Goal: Task Accomplishment & Management: Manage account settings

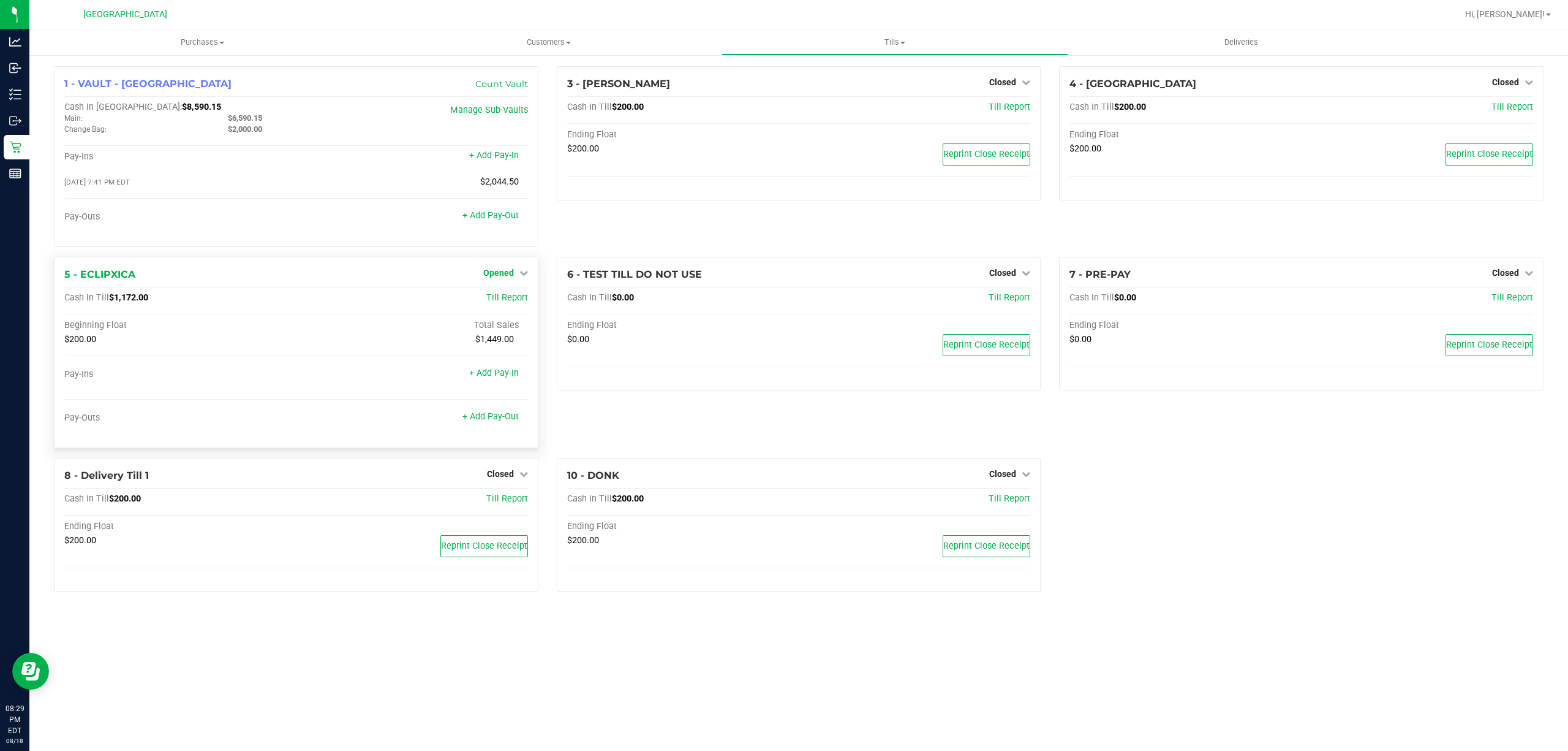
click at [504, 275] on span "Opened" at bounding box center [498, 272] width 30 height 10
click at [504, 298] on link "Close Till" at bounding box center [499, 298] width 33 height 10
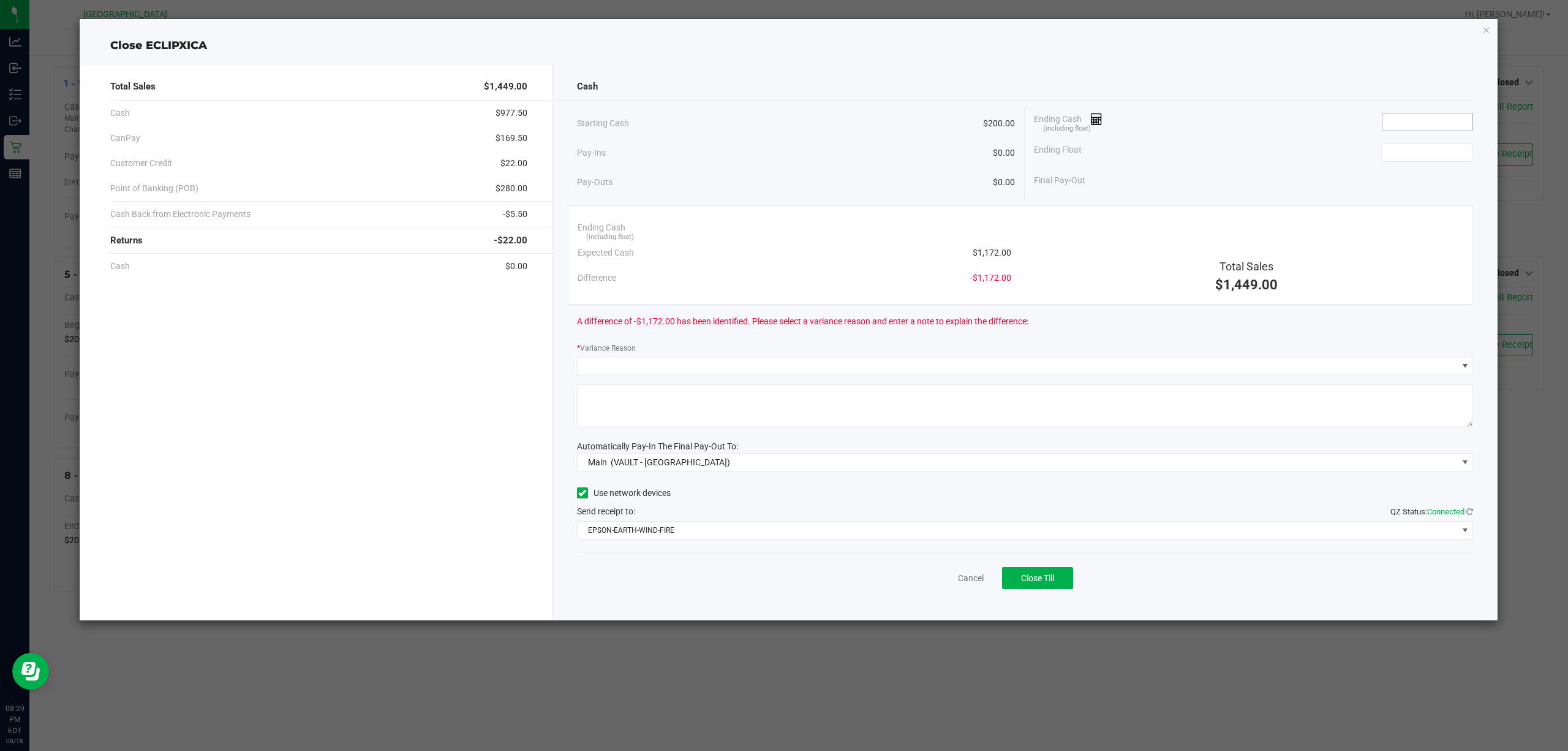
click at [1454, 119] on input at bounding box center [1427, 121] width 90 height 17
type input "$1,174.00"
click at [1433, 156] on input at bounding box center [1427, 152] width 90 height 17
type input "$200.00"
click at [1210, 182] on div "Final Pay-Out $974.00" at bounding box center [1254, 180] width 439 height 25
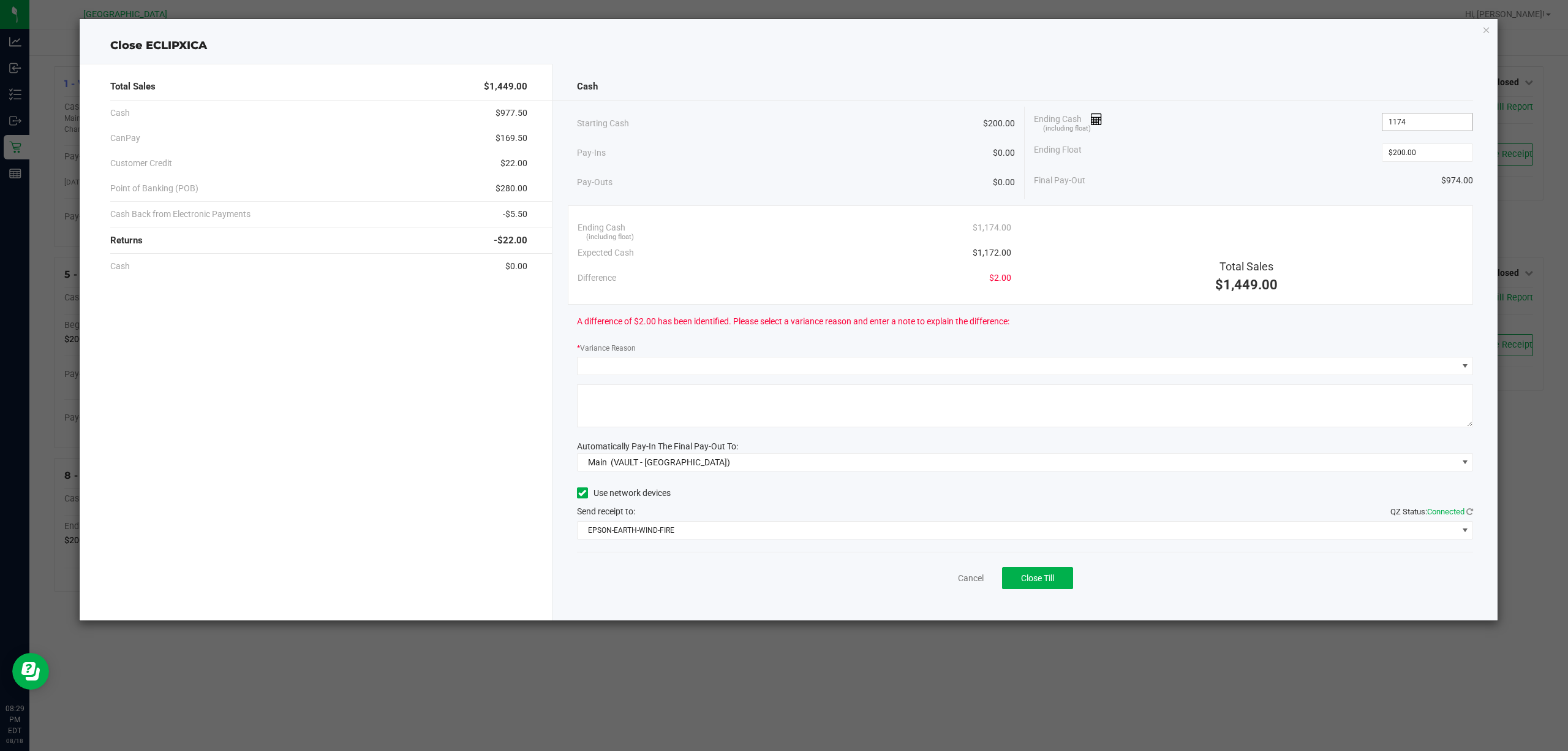
click at [1411, 121] on input "1174" at bounding box center [1427, 121] width 90 height 17
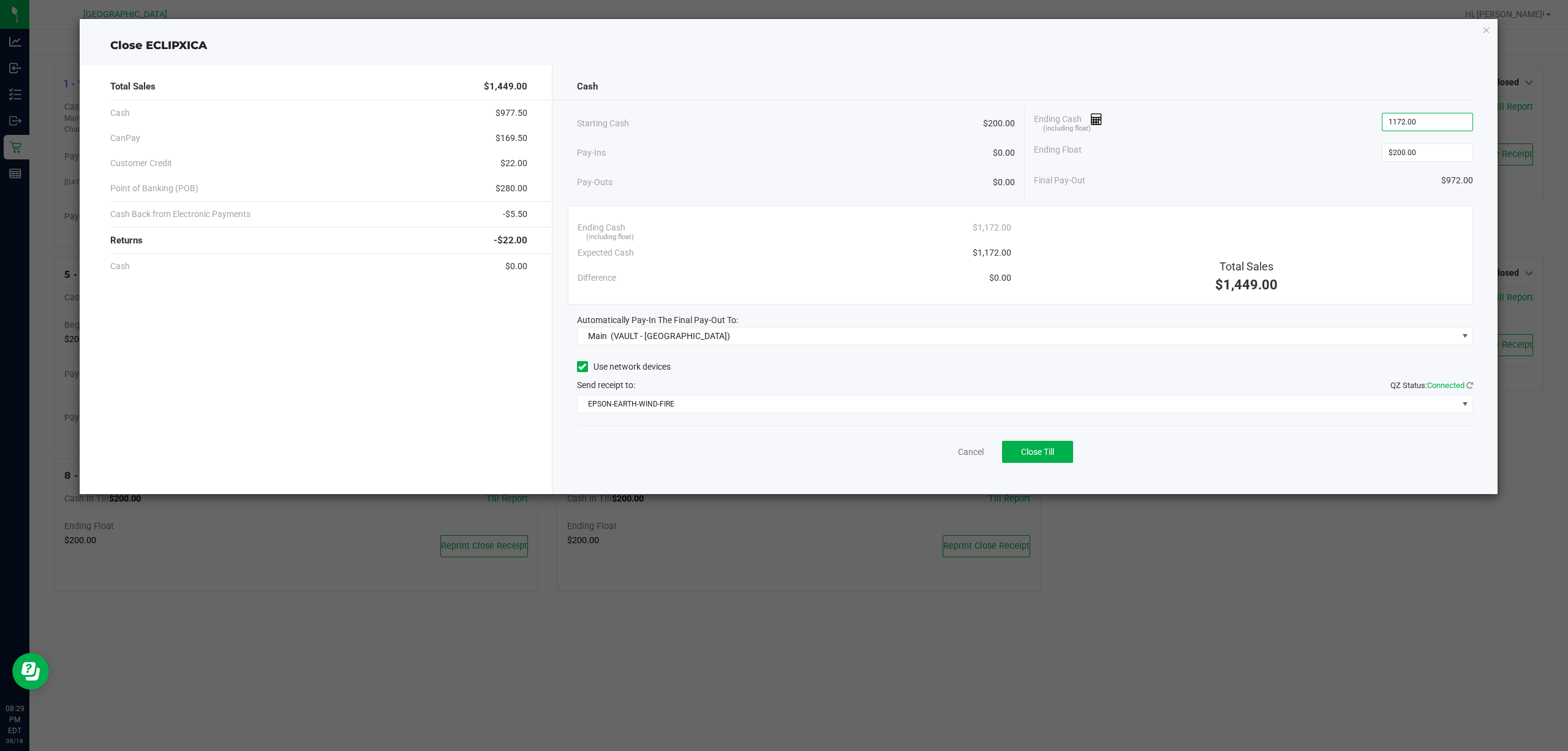
type input "$1,172.00"
click at [1295, 145] on div "Ending Float $200.00" at bounding box center [1254, 152] width 439 height 30
click at [1014, 454] on button "Close Till" at bounding box center [1038, 452] width 71 height 22
click at [948, 454] on link "Dismiss" at bounding box center [943, 452] width 30 height 13
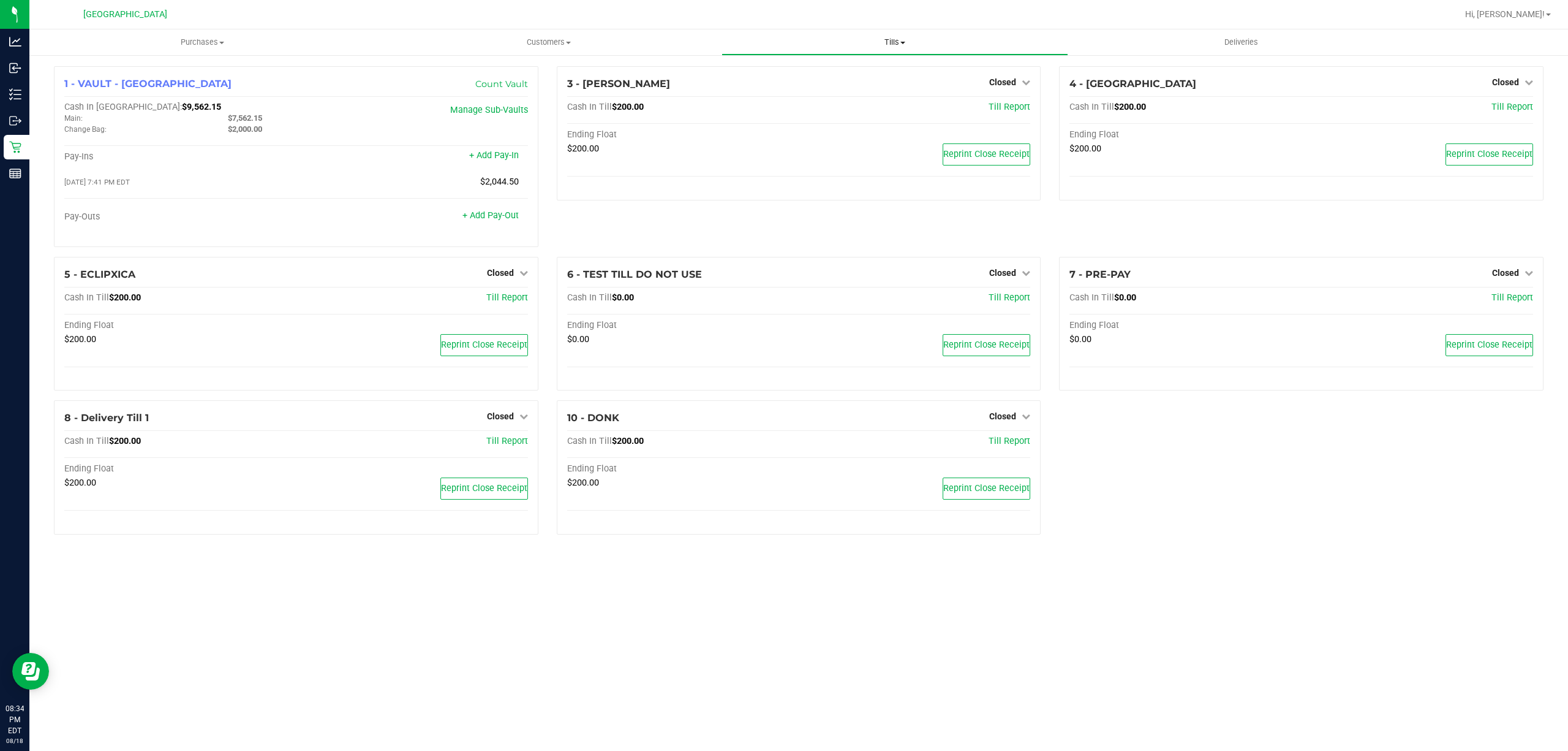
click at [901, 39] on span "Tills" at bounding box center [894, 42] width 345 height 11
click at [833, 84] on span "Reconcile e-payments" at bounding box center [782, 89] width 122 height 11
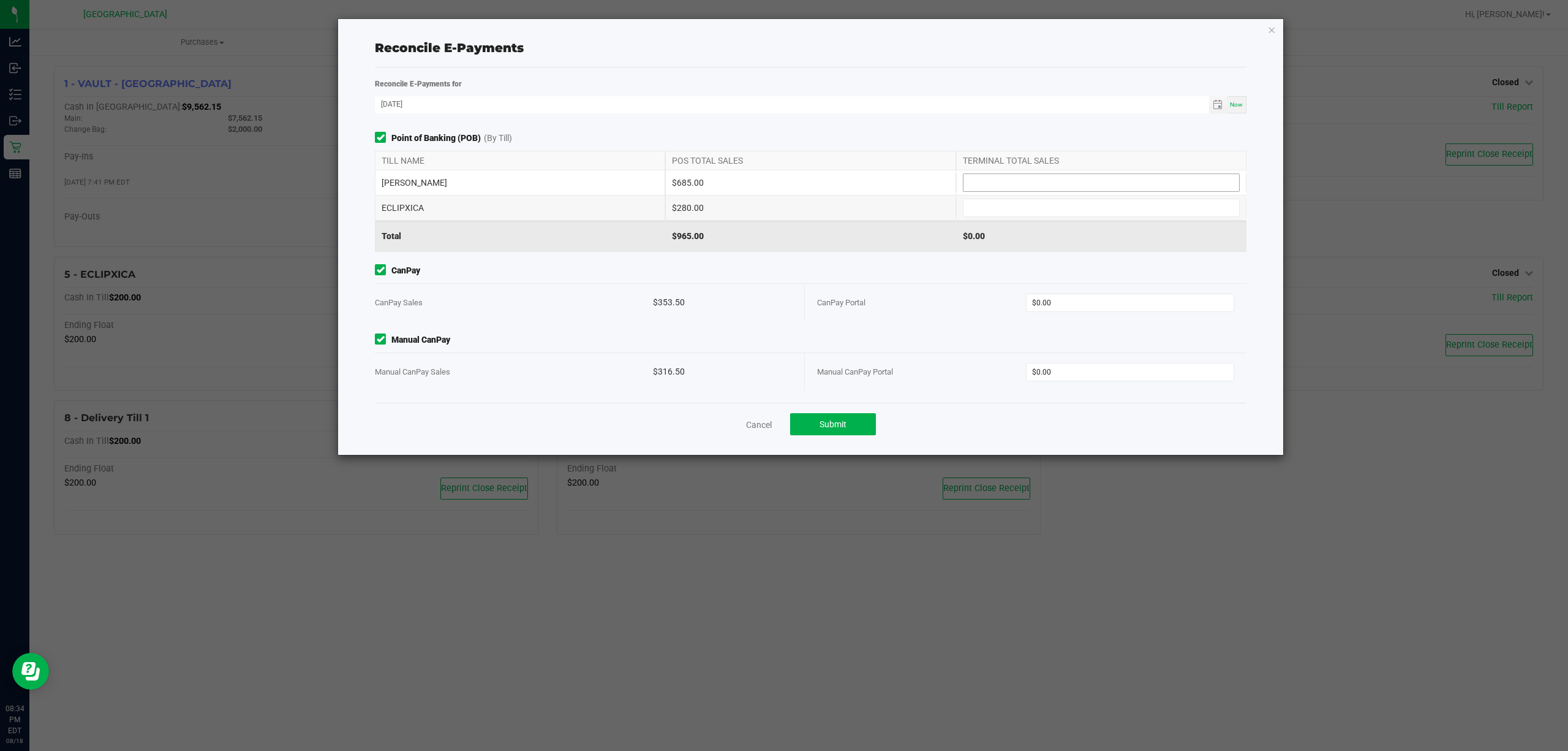
click at [1093, 174] on span at bounding box center [1101, 182] width 277 height 19
type input "$685.00"
click at [1061, 204] on input at bounding box center [1102, 207] width 276 height 17
type input "$280.00"
click at [1133, 309] on input "0" at bounding box center [1131, 302] width 208 height 17
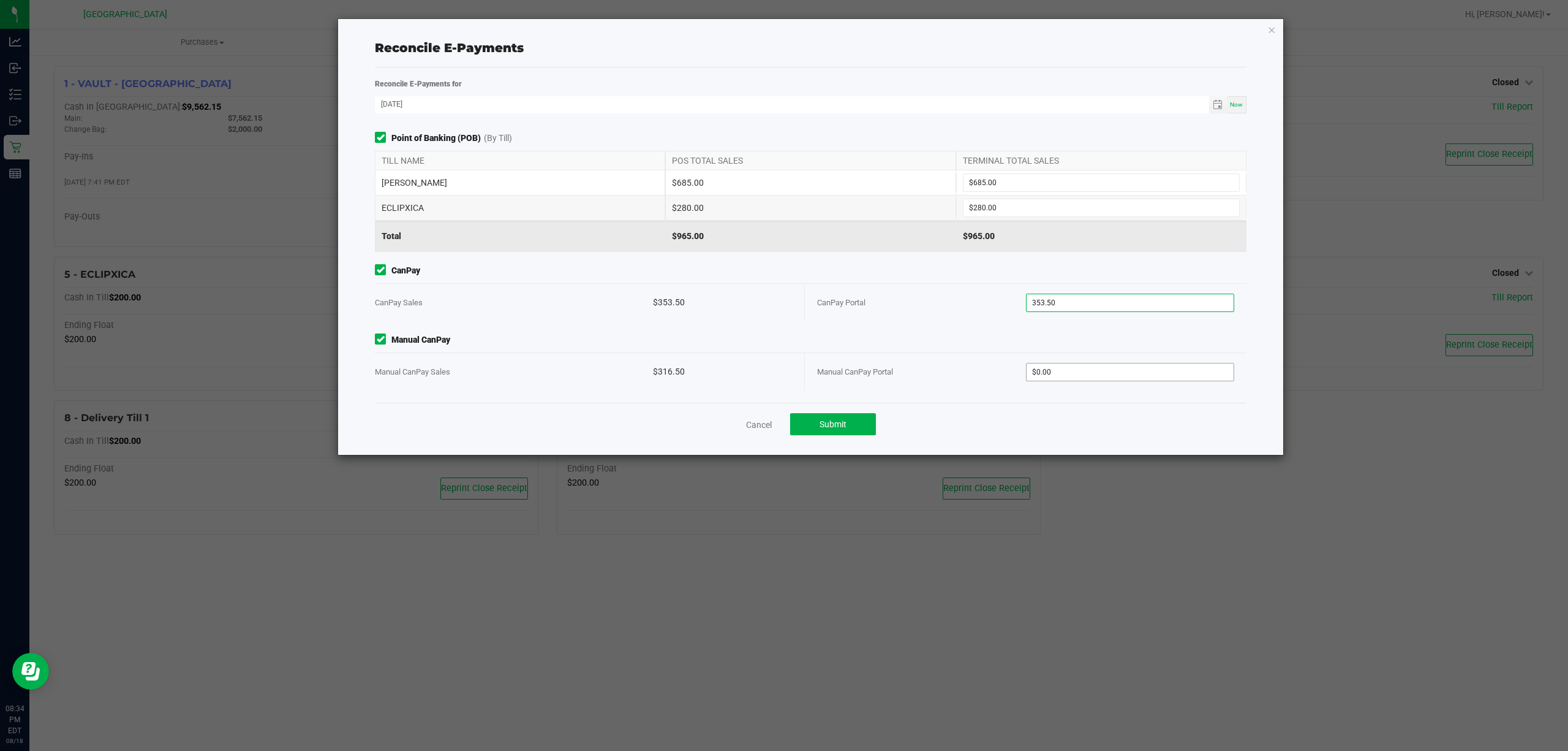
type input "$353.50"
click at [1078, 381] on span "0" at bounding box center [1130, 372] width 209 height 19
type input "$316.50"
click at [834, 427] on span "Submit" at bounding box center [833, 424] width 27 height 10
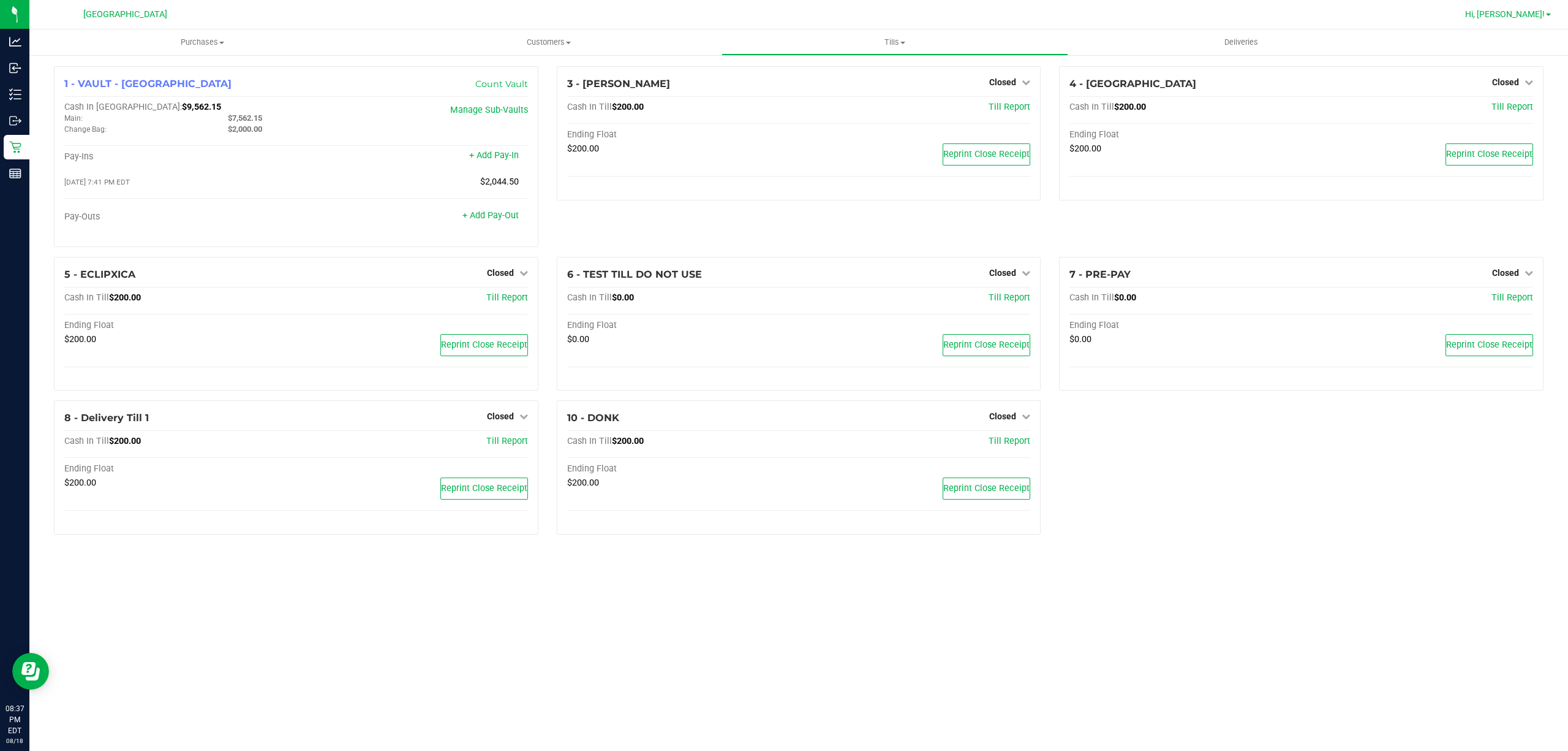
click at [1525, 11] on span "Hi, [PERSON_NAME]!" at bounding box center [1505, 13] width 80 height 10
click at [1515, 96] on li "Your Profile" at bounding box center [1513, 86] width 92 height 22
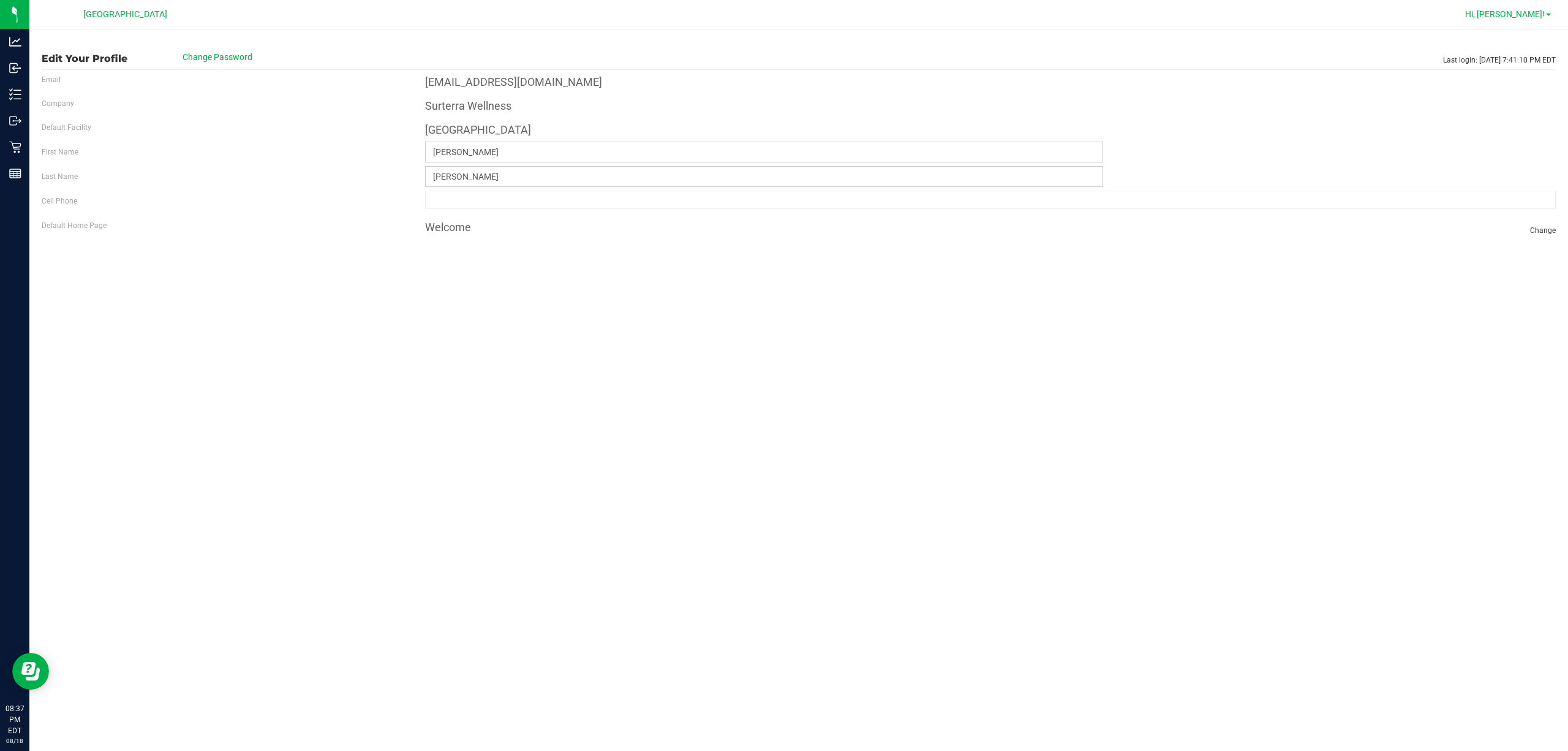
click at [1522, 13] on span "Hi, [PERSON_NAME]!" at bounding box center [1505, 13] width 80 height 10
click at [1514, 113] on span "Sign Out" at bounding box center [1504, 108] width 36 height 13
